Goal: Task Accomplishment & Management: Complete application form

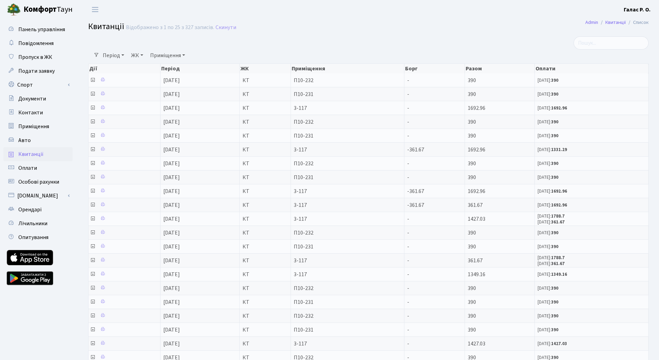
select select "25"
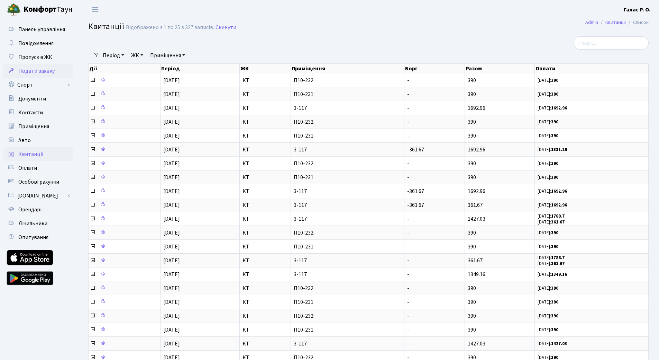
click at [34, 73] on span "Подати заявку" at bounding box center [36, 71] width 36 height 8
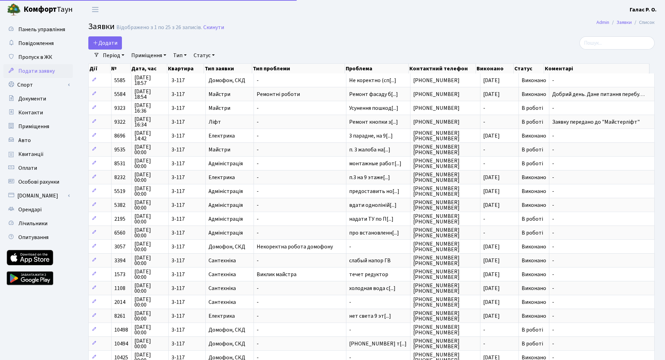
select select "25"
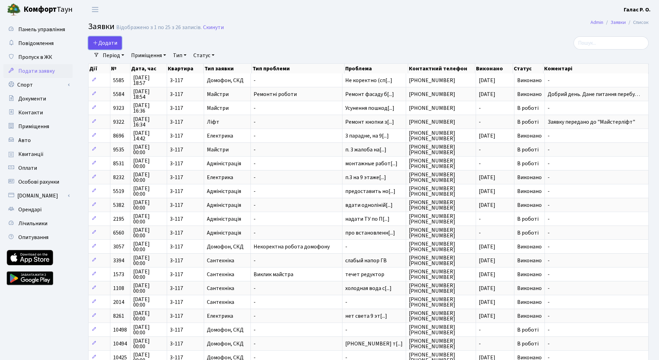
click at [108, 44] on span "Додати" at bounding box center [105, 43] width 25 height 8
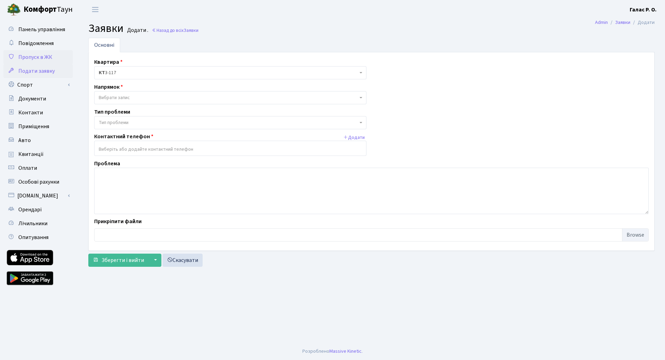
click at [43, 59] on span "Пропуск в ЖК" at bounding box center [35, 57] width 34 height 8
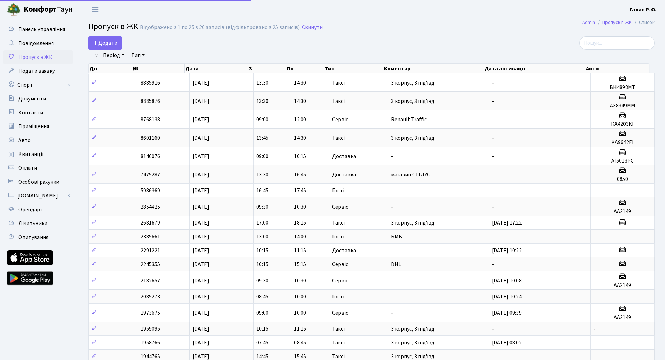
select select "25"
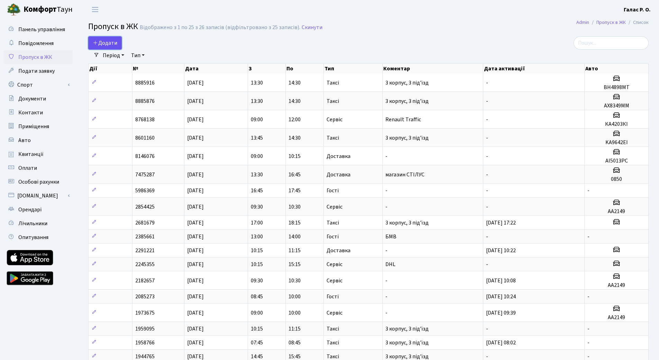
click at [117, 40] on span "Додати" at bounding box center [105, 43] width 25 height 8
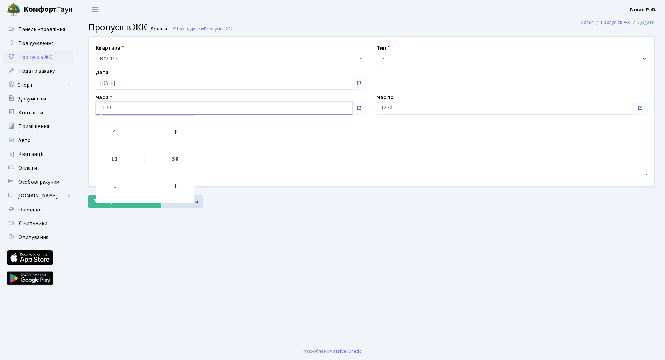
click at [204, 111] on input "11:30" at bounding box center [224, 107] width 256 height 13
click at [112, 132] on icon at bounding box center [114, 132] width 19 height 19
click at [174, 186] on icon at bounding box center [175, 186] width 19 height 19
type input "12:00"
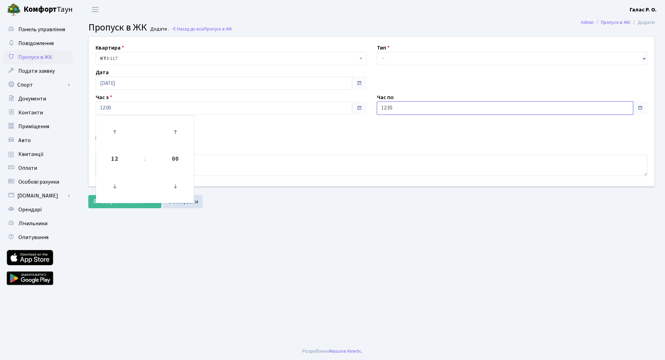
click at [407, 111] on input "12:30" at bounding box center [505, 107] width 256 height 13
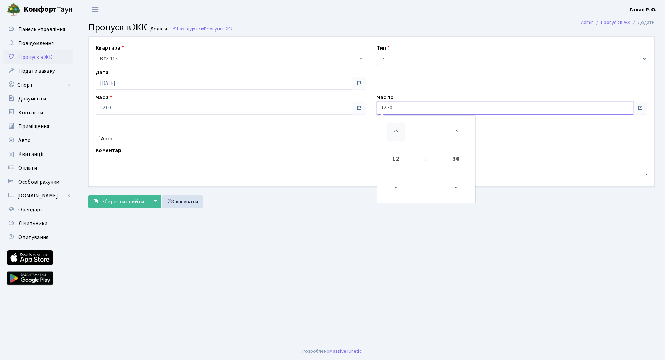
click at [394, 134] on icon at bounding box center [395, 132] width 19 height 19
click at [395, 133] on icon at bounding box center [395, 132] width 19 height 19
type input "16:30"
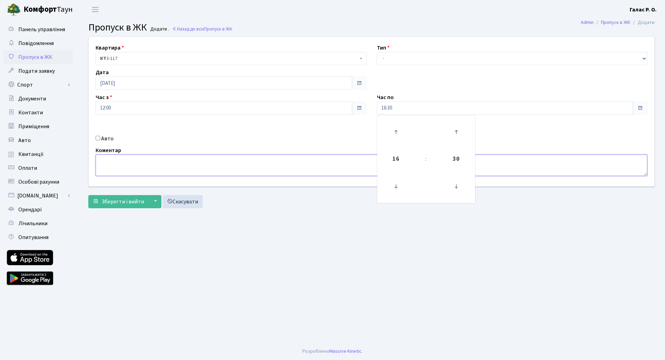
click at [174, 170] on textarea at bounding box center [371, 164] width 551 height 21
click at [102, 138] on label "Авто" at bounding box center [107, 138] width 12 height 8
click at [100, 138] on input "Авто" at bounding box center [98, 138] width 4 height 4
checkbox input "true"
click at [117, 168] on textarea "To enrich screen reader interactions, please activate Accessibility in Grammarl…" at bounding box center [371, 164] width 551 height 21
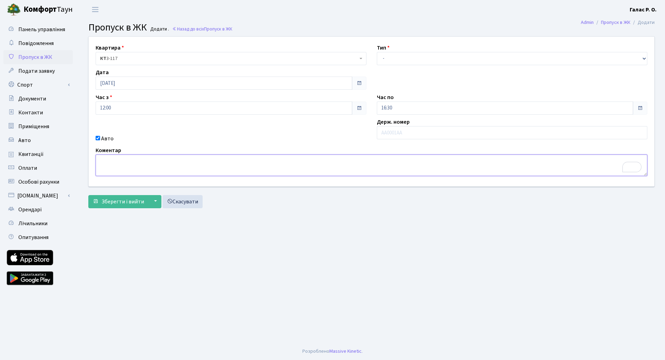
click at [192, 164] on textarea "To enrich screen reader interactions, please activate Accessibility in Grammarl…" at bounding box center [371, 164] width 551 height 21
click at [238, 166] on textarea "To enrich screen reader interactions, please activate Accessibility in Grammarl…" at bounding box center [371, 164] width 551 height 21
type textarea "f"
type textarea "aa8454xb"
